Goal: Information Seeking & Learning: Understand process/instructions

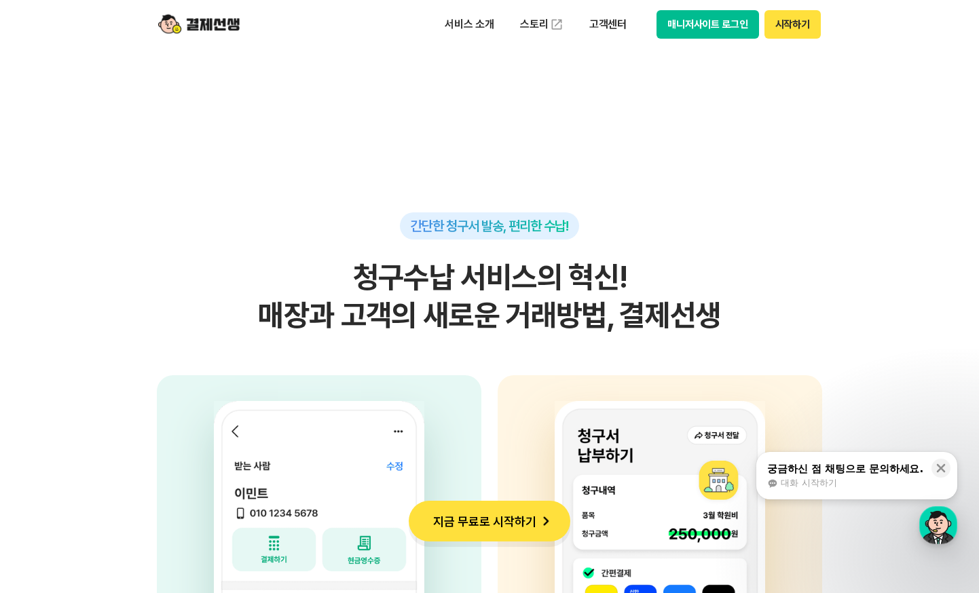
scroll to position [3733, 0]
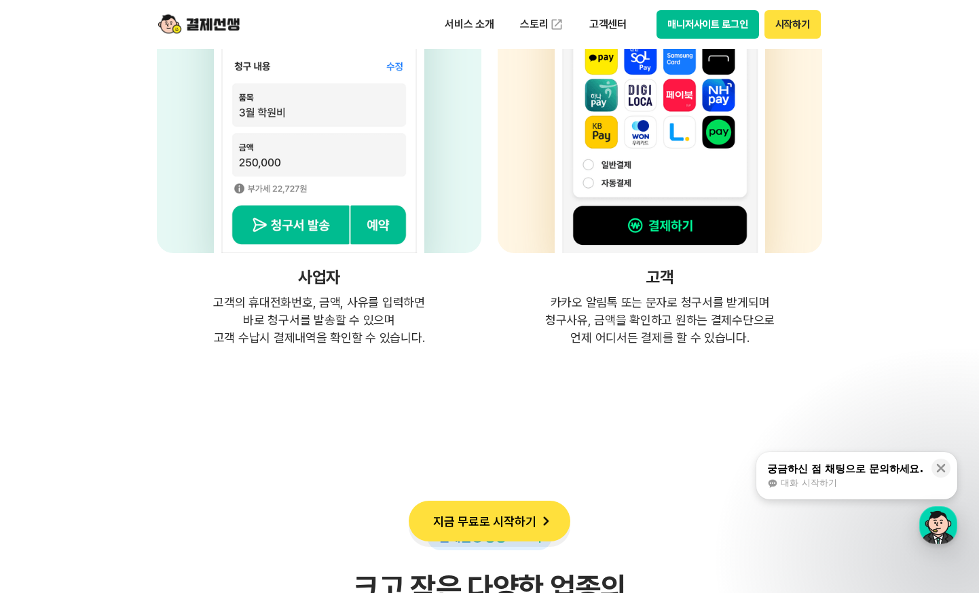
click at [699, 234] on img at bounding box center [660, 55] width 210 height 395
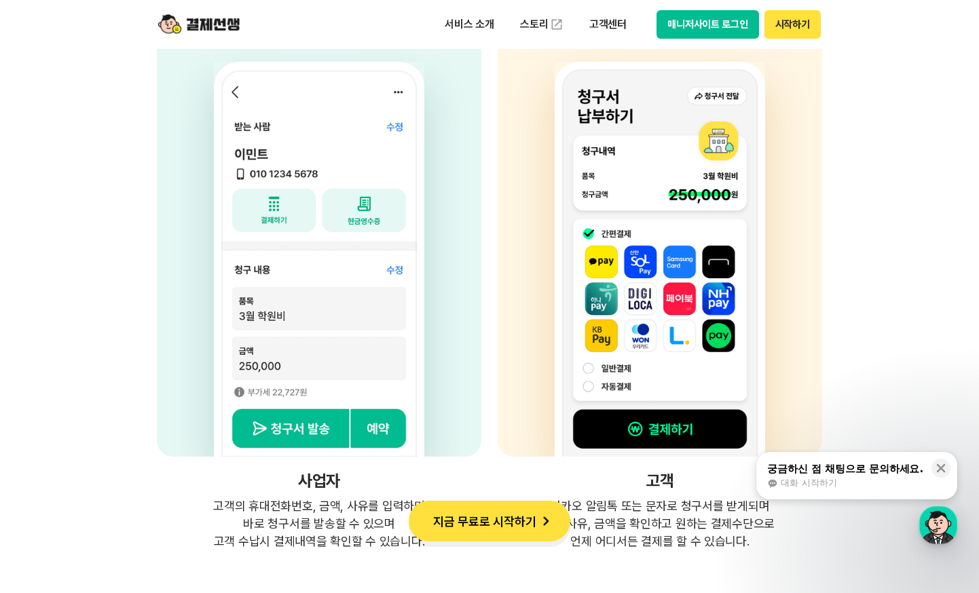
click at [657, 311] on img at bounding box center [660, 259] width 210 height 395
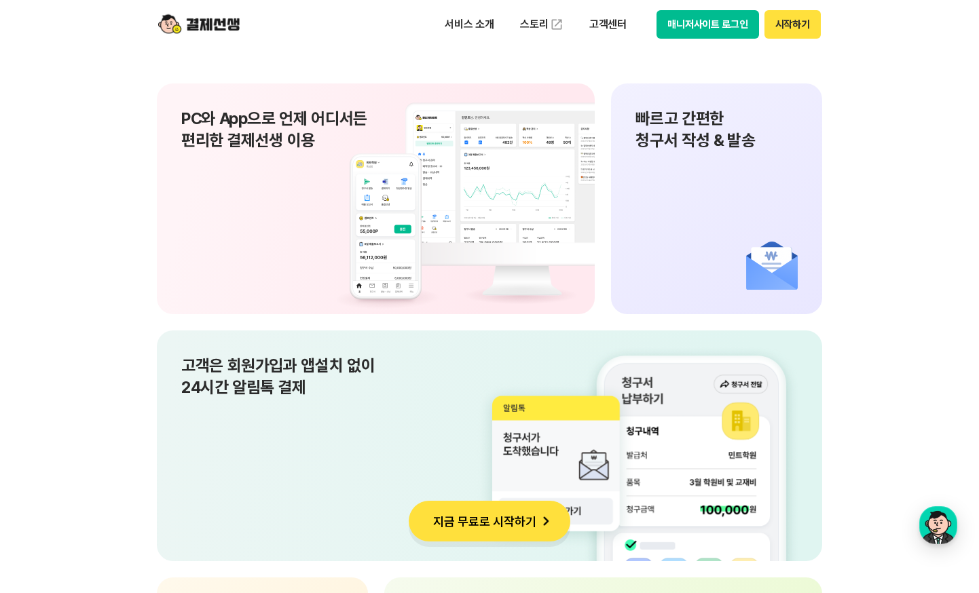
scroll to position [9299, 0]
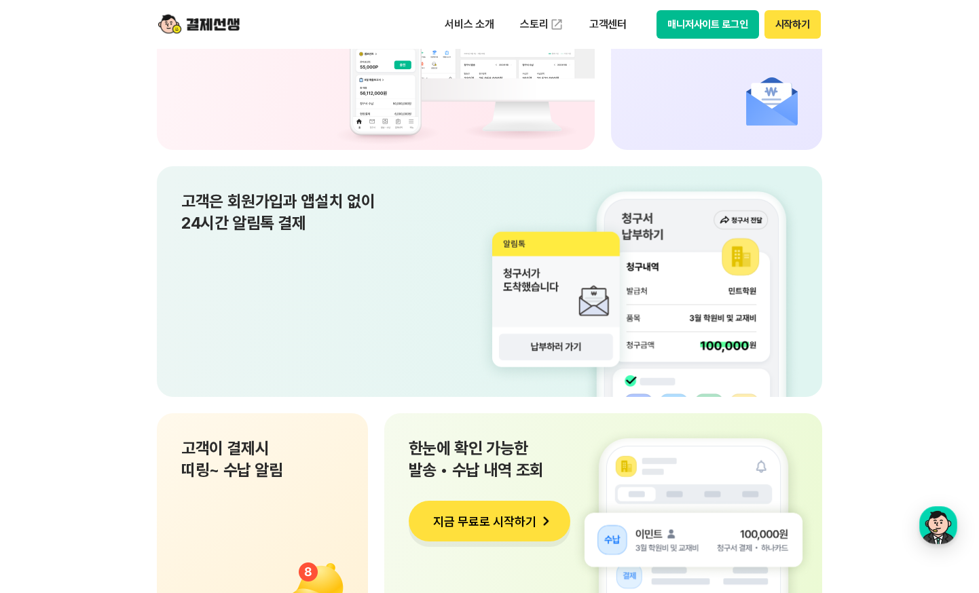
click at [612, 349] on div "고객은 회원가입과 앱설치 없이 24시간 알림톡 결제" at bounding box center [489, 281] width 665 height 231
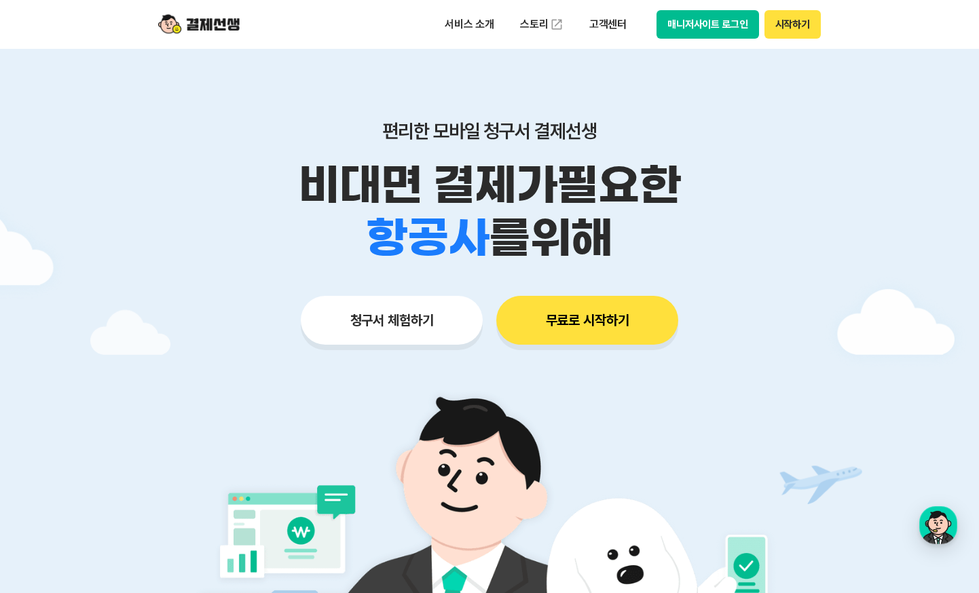
scroll to position [0, 0]
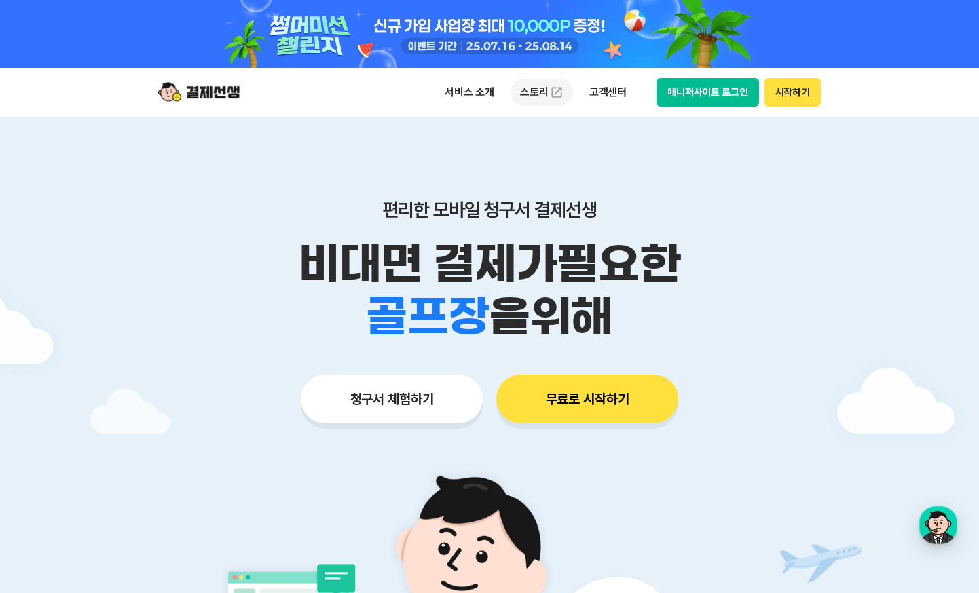
click at [541, 90] on link "스토리" at bounding box center [541, 92] width 62 height 27
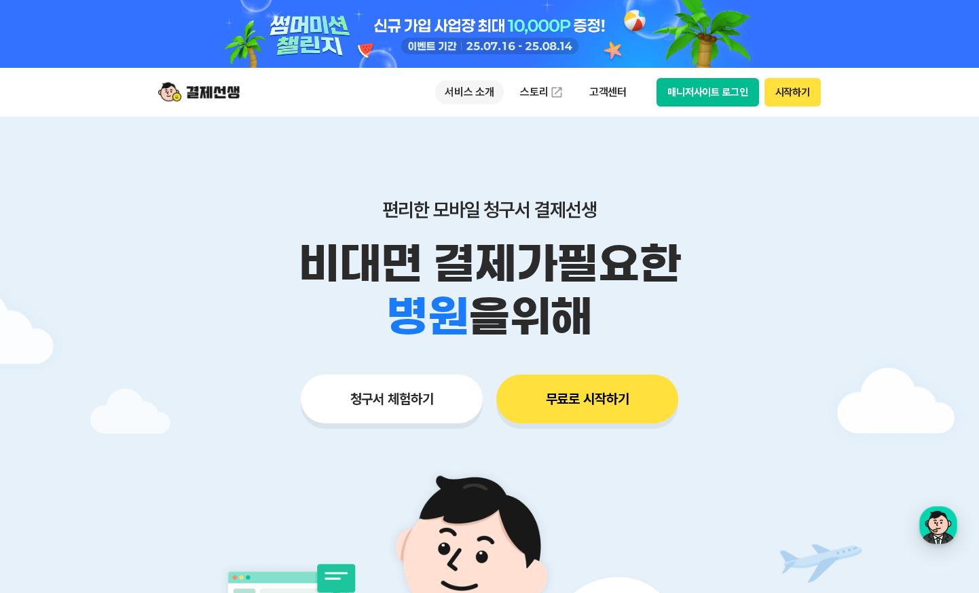
click at [482, 97] on p "서비스 소개" at bounding box center [469, 92] width 69 height 24
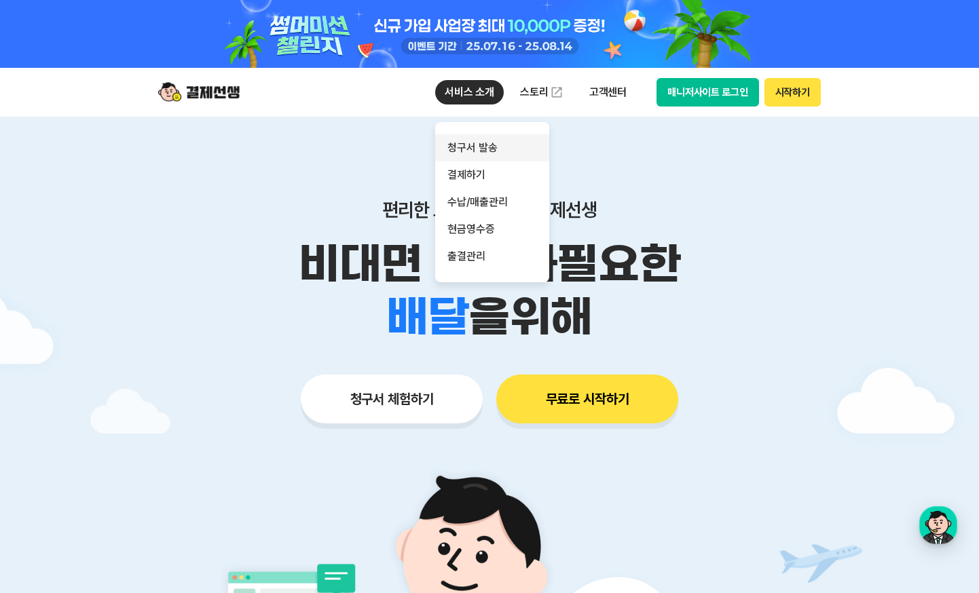
click at [518, 153] on link "청구서 발송" at bounding box center [492, 147] width 114 height 27
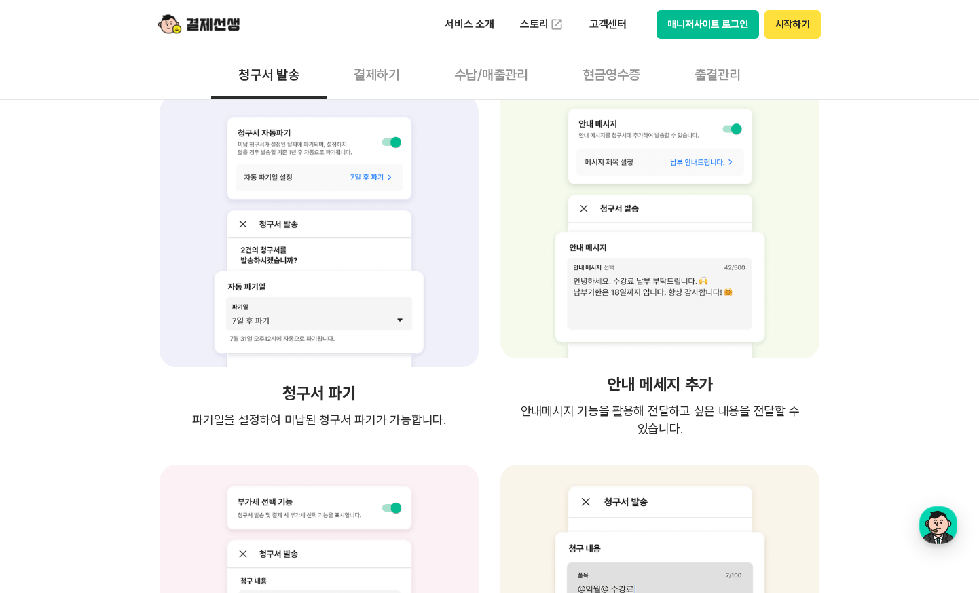
scroll to position [2579, 0]
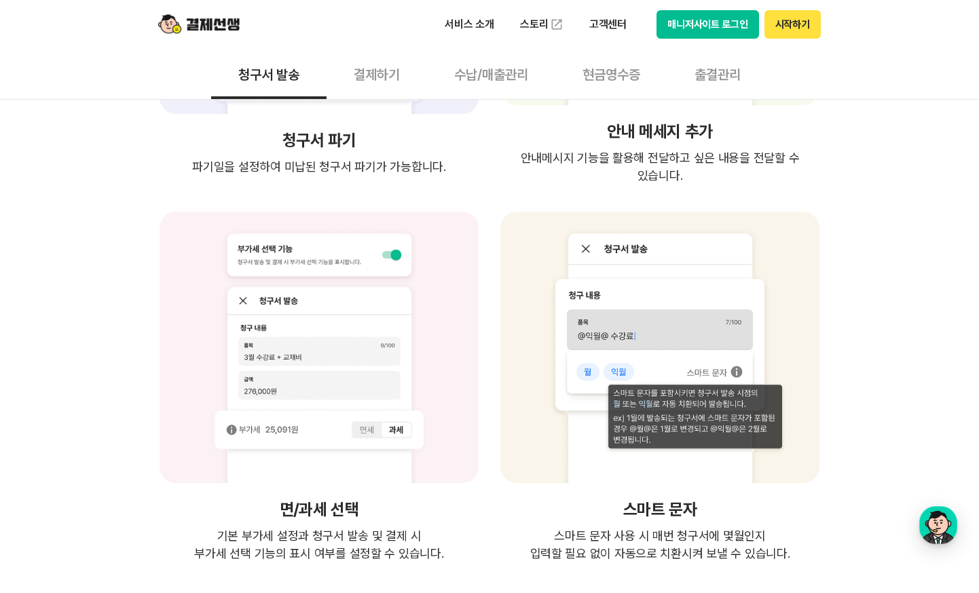
click at [371, 60] on button "결제하기" at bounding box center [376, 74] width 100 height 50
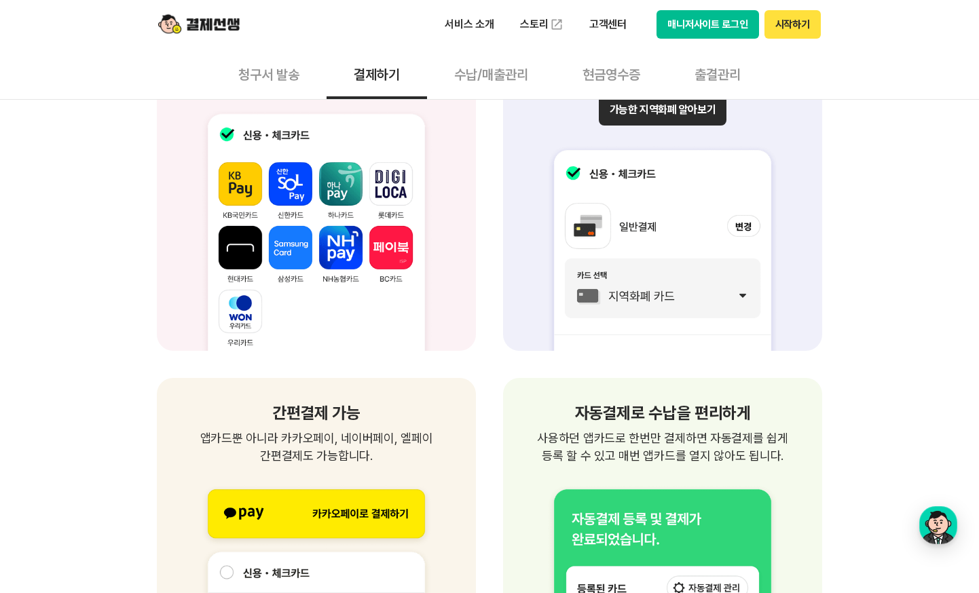
scroll to position [1833, 0]
